Goal: Information Seeking & Learning: Check status

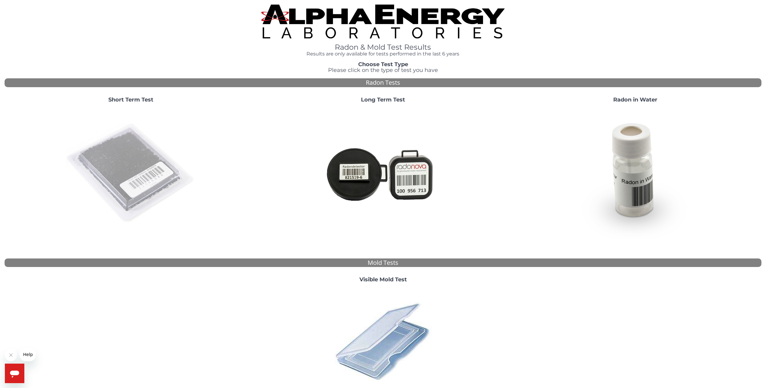
click at [121, 167] on img at bounding box center [130, 173] width 131 height 131
click at [146, 176] on img at bounding box center [130, 173] width 131 height 131
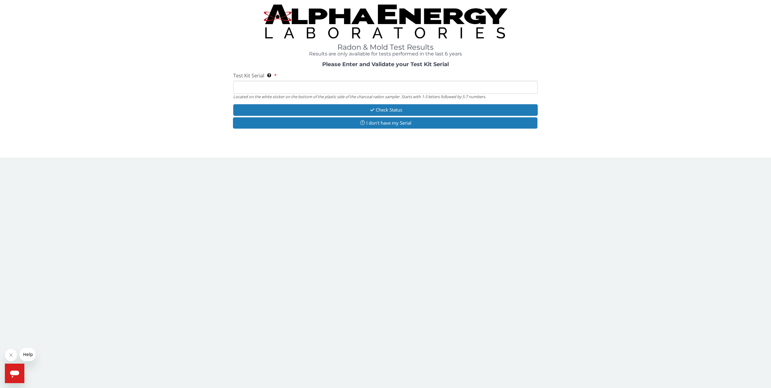
click at [255, 87] on input "Test Kit Serial Located on the white sticker on the bottom of the plastic side …" at bounding box center [385, 87] width 305 height 13
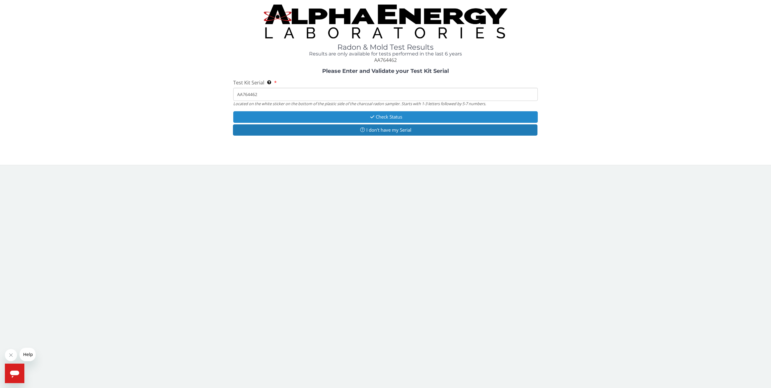
type input "AA764462"
click at [383, 118] on button "Check Status" at bounding box center [385, 116] width 305 height 11
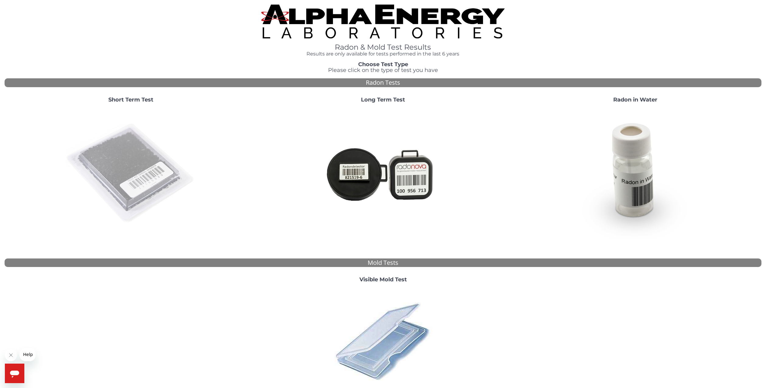
click at [143, 173] on img at bounding box center [130, 173] width 131 height 131
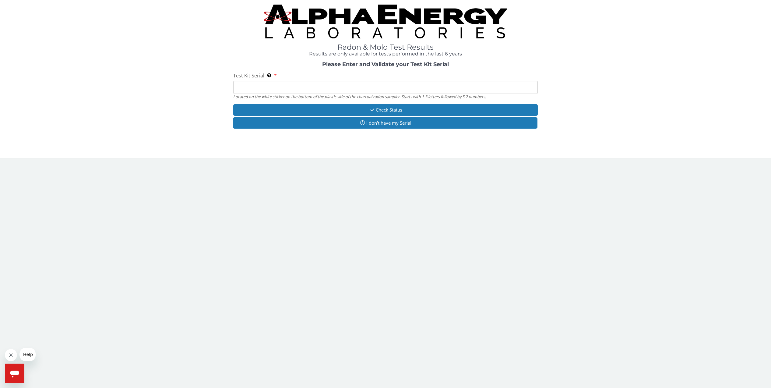
click at [247, 87] on input "Test Kit Serial Located on the white sticker on the bottom of the plastic side …" at bounding box center [385, 87] width 305 height 13
type input "AA764462"
